Goal: Information Seeking & Learning: Learn about a topic

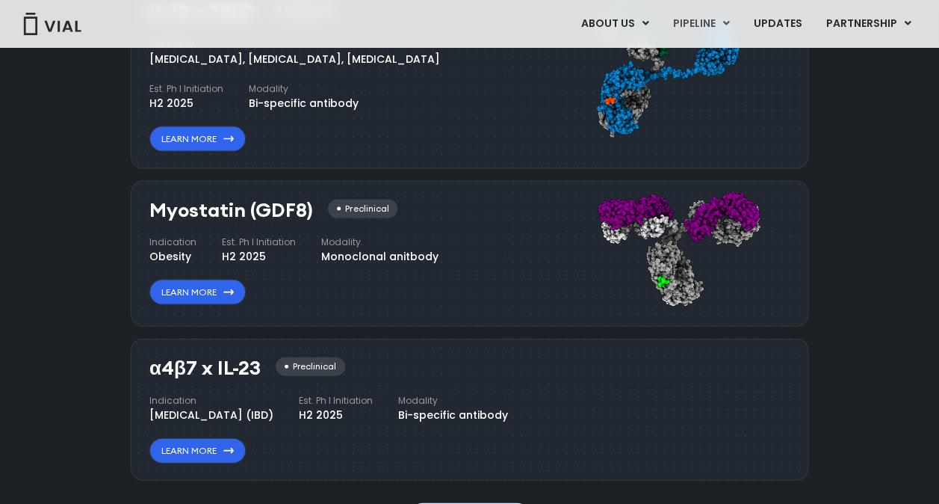
scroll to position [1288, 0]
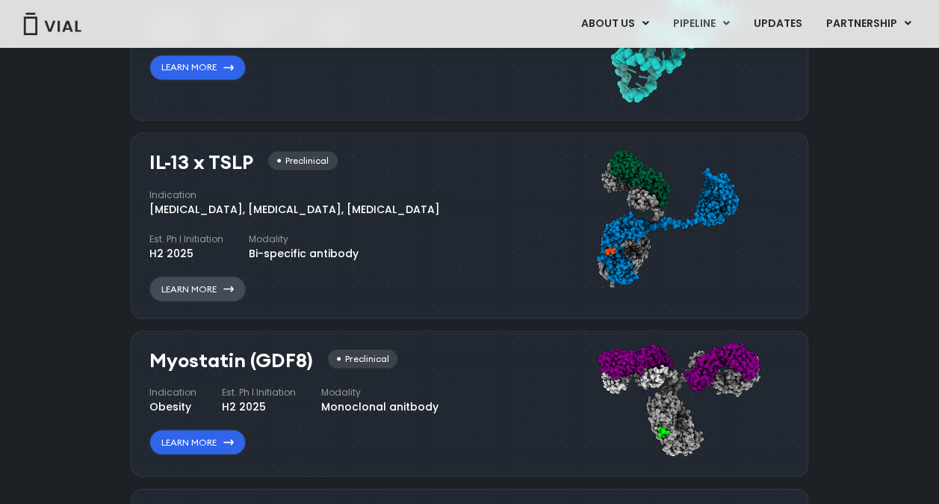
click at [194, 288] on link "Learn More" at bounding box center [197, 288] width 96 height 25
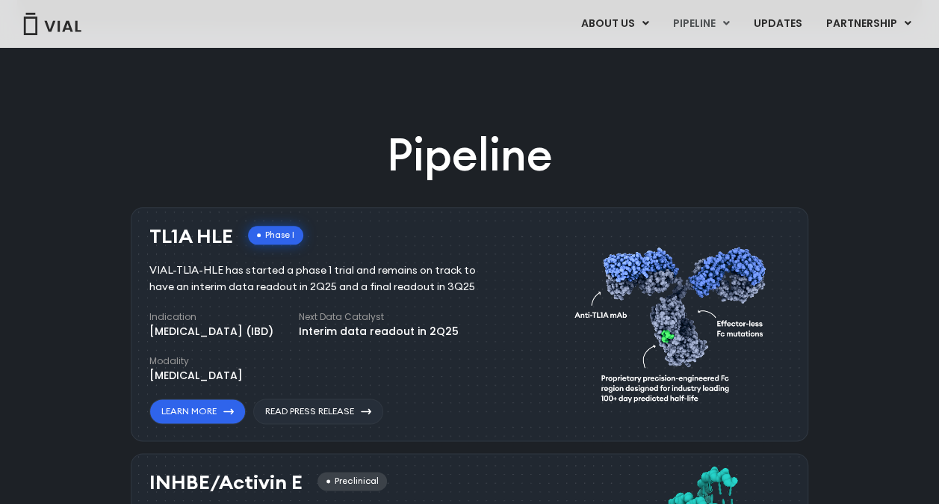
scroll to position [767, 0]
